Goal: Navigation & Orientation: Find specific page/section

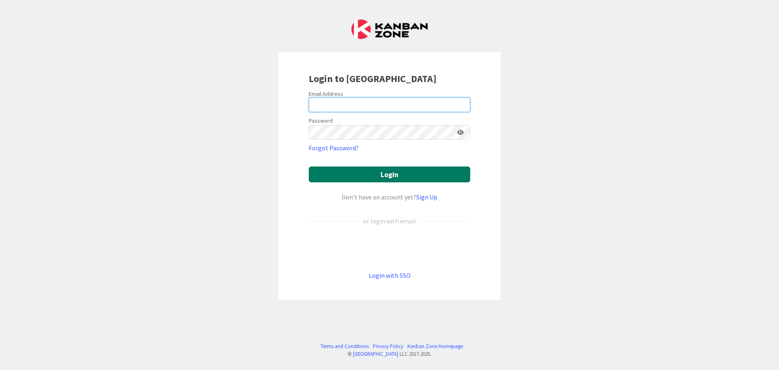
type input "[EMAIL_ADDRESS][DOMAIN_NAME]"
click at [416, 177] on button "Login" at bounding box center [390, 174] width 162 height 16
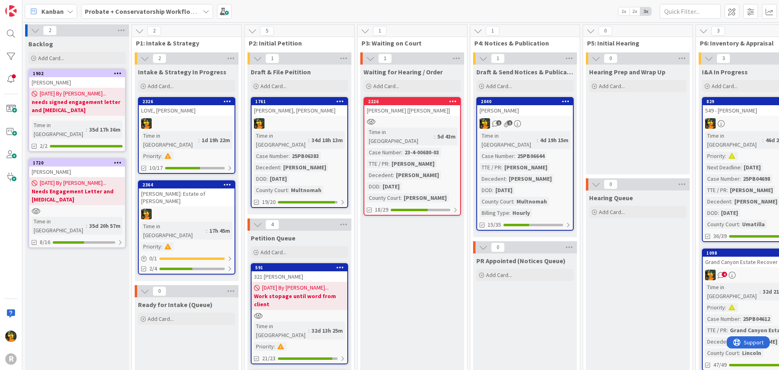
click at [52, 13] on span "Kanban" at bounding box center [52, 11] width 22 height 10
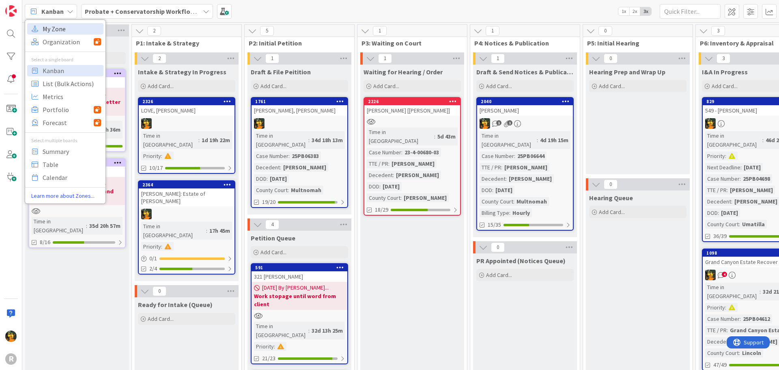
click at [55, 33] on span "My Zone" at bounding box center [72, 29] width 58 height 12
